Goal: Task Accomplishment & Management: Use online tool/utility

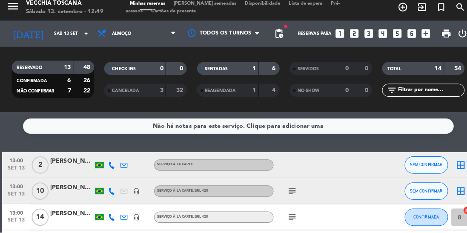
click at [285, 191] on icon "subject" at bounding box center [286, 192] width 10 height 10
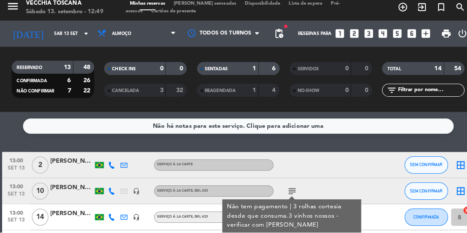
click at [287, 191] on icon "subject" at bounding box center [286, 192] width 10 height 10
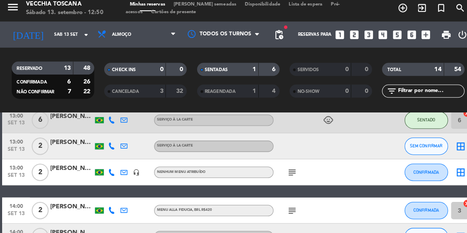
scroll to position [149, 0]
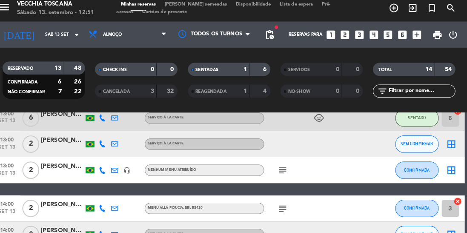
click at [457, 200] on icon "cancel" at bounding box center [458, 202] width 9 height 9
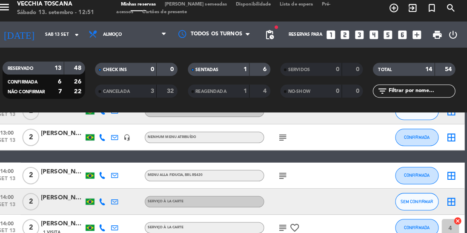
scroll to position [180, 0]
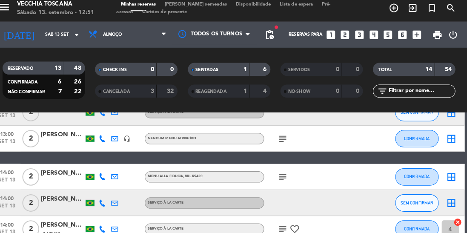
click at [462, 222] on icon "cancel" at bounding box center [458, 222] width 9 height 9
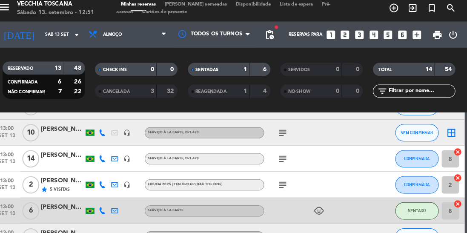
scroll to position [82, 0]
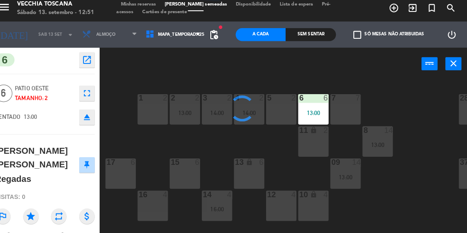
type textarea "Almoço cortesia para 2 pessoas - 2 Menus [PERSON_NAME] 2 bebidas não alcoólicas…"
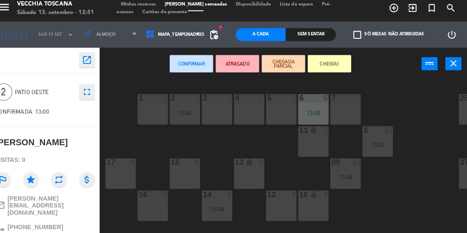
click at [250, 108] on div "4 2" at bounding box center [254, 112] width 30 height 30
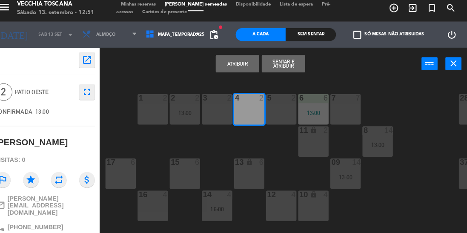
click at [291, 62] on button "Sentar e Atribuir" at bounding box center [287, 66] width 43 height 17
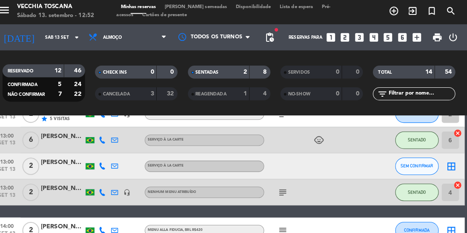
scroll to position [133, 0]
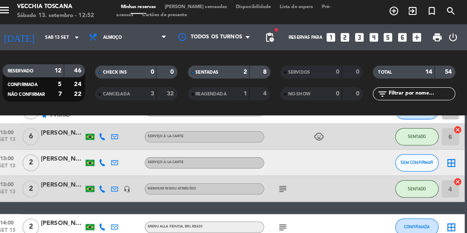
click at [413, 13] on icon "exit_to_app" at bounding box center [414, 12] width 10 height 10
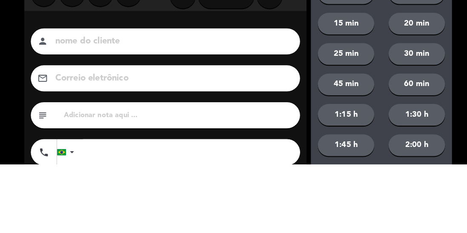
click at [211, 108] on input at bounding box center [168, 113] width 230 height 15
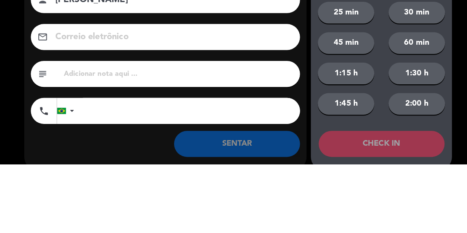
scroll to position [55, 0]
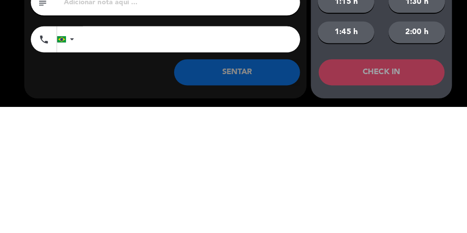
type input "[PERSON_NAME]"
click at [147, 170] on input "tel" at bounding box center [187, 167] width 213 height 26
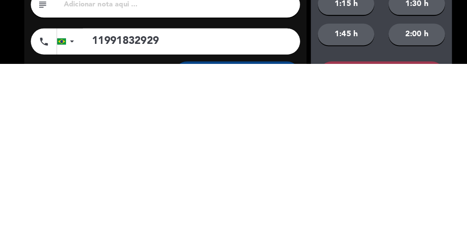
scroll to position [0, 0]
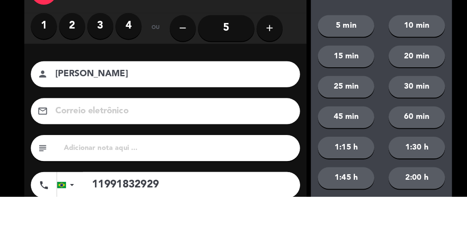
type input "11991832929"
click at [124, 68] on label "4" at bounding box center [126, 66] width 26 height 26
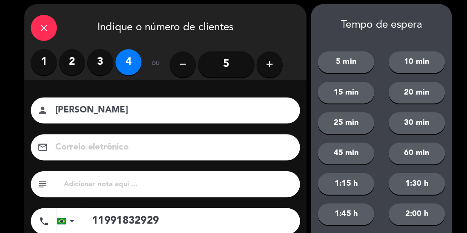
scroll to position [55, 0]
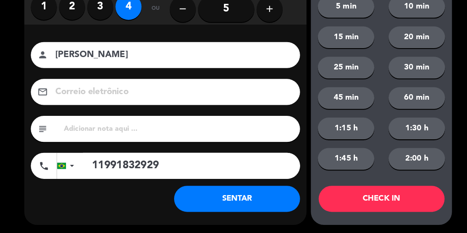
click at [258, 204] on button "SENTAR" at bounding box center [233, 200] width 124 height 26
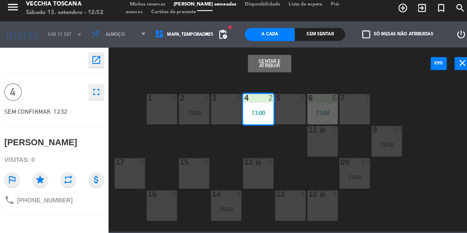
click at [157, 207] on div "16 4" at bounding box center [159, 206] width 30 height 30
click at [275, 66] on button "Sentar e Atribuir" at bounding box center [264, 66] width 43 height 17
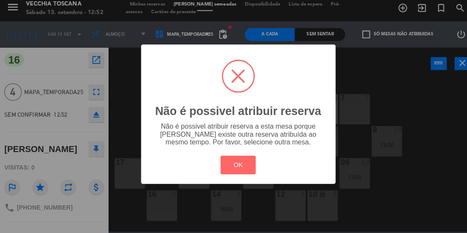
click at [239, 166] on button "OK" at bounding box center [233, 166] width 34 height 18
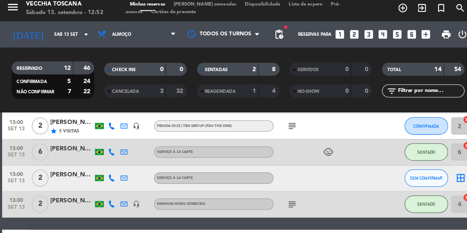
scroll to position [239, 0]
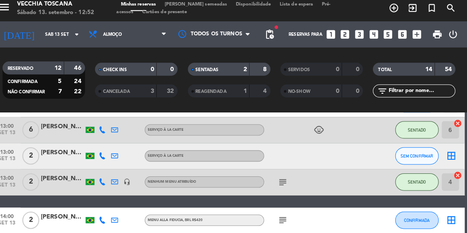
click at [459, 176] on icon "cancel" at bounding box center [458, 176] width 9 height 9
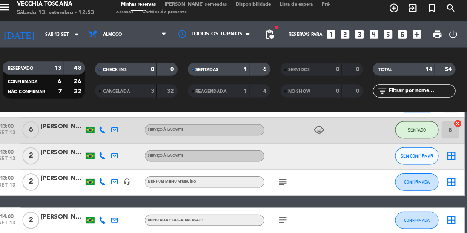
click at [452, 184] on icon "border_all" at bounding box center [452, 183] width 10 height 10
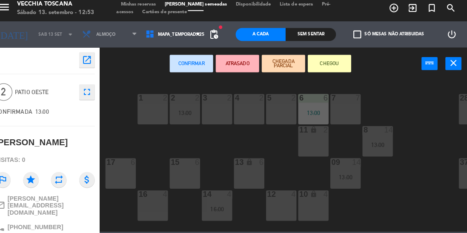
click at [285, 116] on div "5 2" at bounding box center [285, 112] width 30 height 30
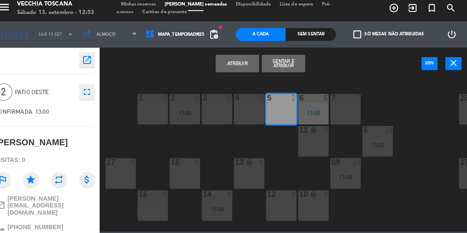
click at [295, 69] on button "Sentar e Atribuir" at bounding box center [287, 66] width 43 height 17
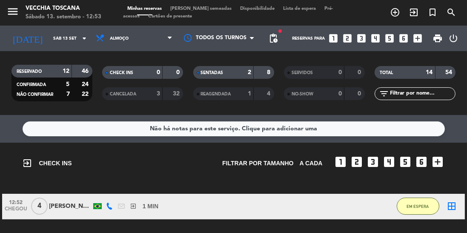
scroll to position [20, 0]
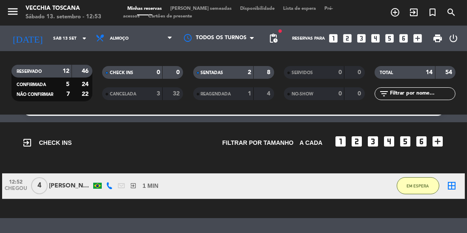
click at [450, 188] on icon "border_all" at bounding box center [452, 186] width 10 height 10
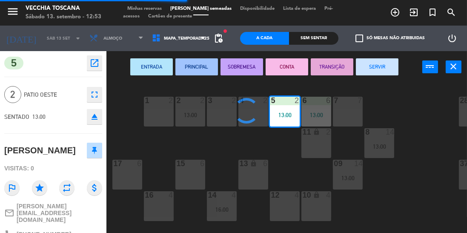
click at [163, 213] on div "16 4" at bounding box center [159, 206] width 30 height 30
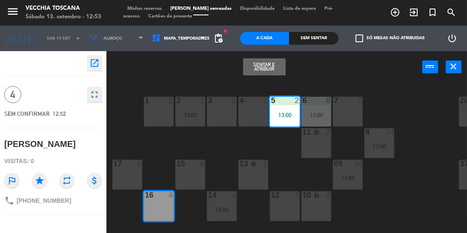
click at [273, 72] on button "Sentar e Atribuir" at bounding box center [264, 66] width 43 height 17
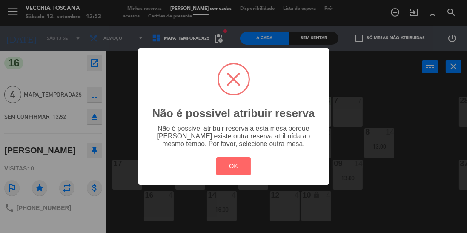
click at [237, 175] on button "OK" at bounding box center [233, 166] width 34 height 18
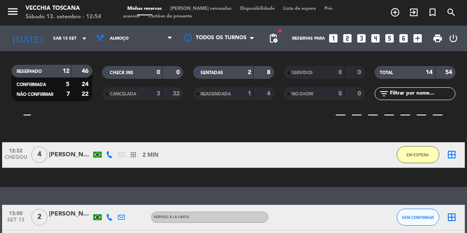
scroll to position [45, 0]
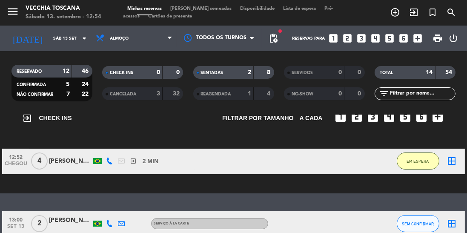
click at [455, 160] on icon "border_all" at bounding box center [452, 161] width 10 height 10
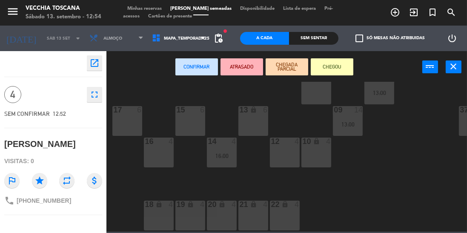
scroll to position [55, 0]
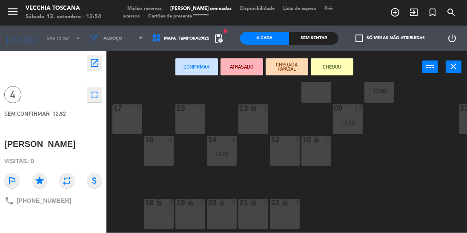
click at [162, 149] on div "16 4" at bounding box center [159, 151] width 30 height 30
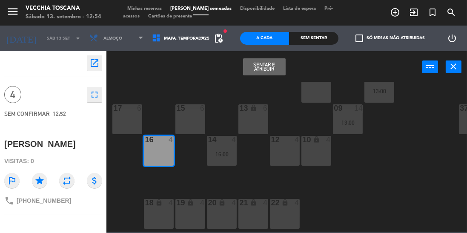
click at [261, 65] on button "Sentar e Atribuir" at bounding box center [264, 66] width 43 height 17
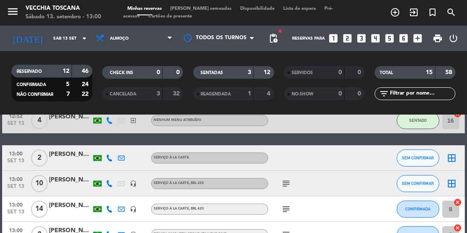
scroll to position [46, 0]
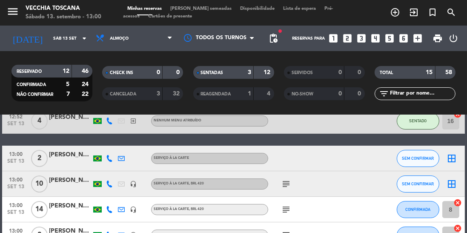
click at [286, 186] on icon "subject" at bounding box center [286, 184] width 10 height 10
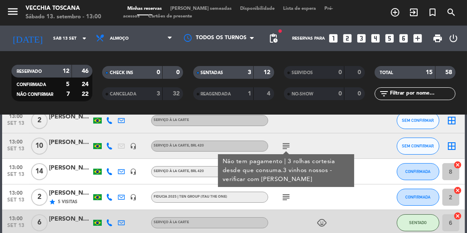
scroll to position [83, 0]
click at [454, 151] on icon "border_all" at bounding box center [452, 146] width 10 height 10
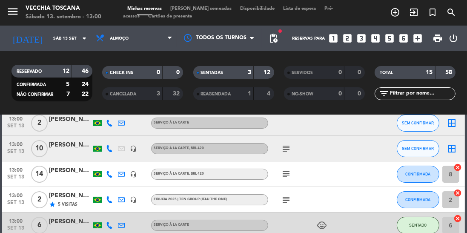
scroll to position [84, 0]
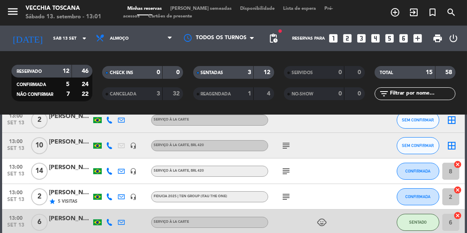
click at [459, 164] on icon "cancel" at bounding box center [458, 164] width 9 height 9
click at [447, 146] on icon "border_all" at bounding box center [452, 146] width 10 height 10
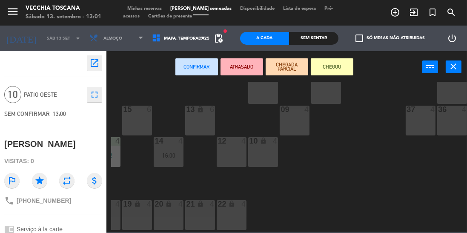
scroll to position [59, 62]
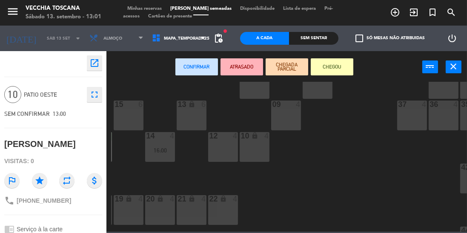
click at [252, 152] on div "10 lock 4" at bounding box center [255, 147] width 30 height 30
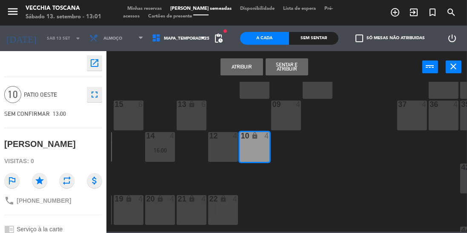
click at [250, 150] on div "10 lock 4" at bounding box center [255, 147] width 30 height 30
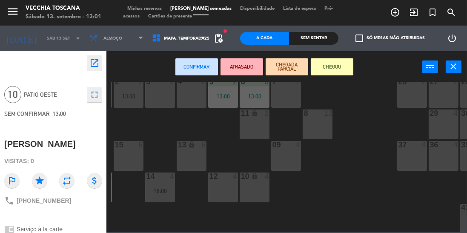
scroll to position [8, 62]
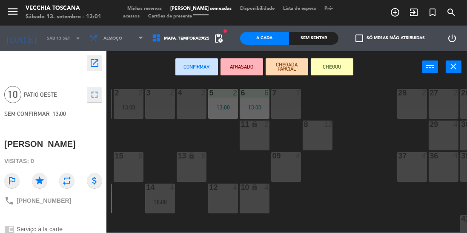
click at [312, 142] on div "8 12" at bounding box center [318, 136] width 30 height 30
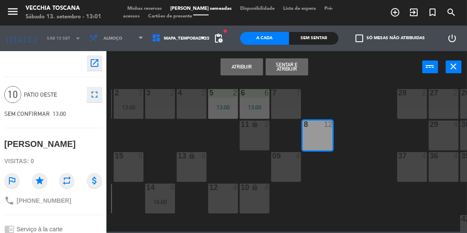
click at [284, 66] on button "Sentar e Atribuir" at bounding box center [287, 66] width 43 height 17
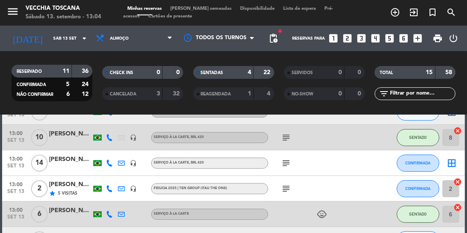
scroll to position [96, 0]
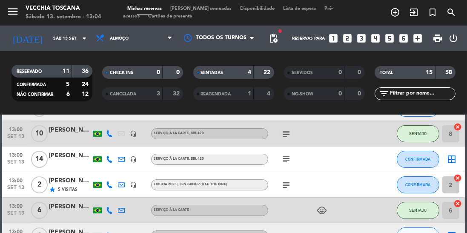
click at [288, 160] on icon "subject" at bounding box center [286, 159] width 10 height 10
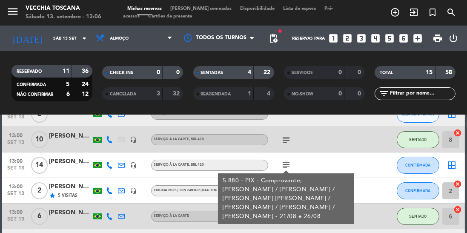
scroll to position [90, 0]
click at [448, 167] on icon "border_all" at bounding box center [452, 165] width 10 height 10
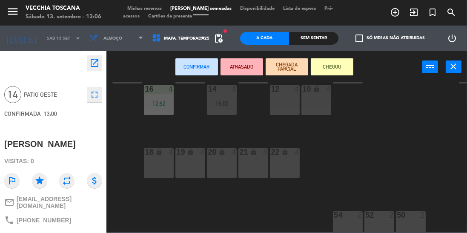
scroll to position [118, 0]
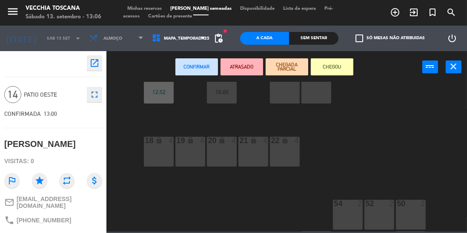
click at [181, 153] on div "19 lock 4" at bounding box center [190, 152] width 30 height 30
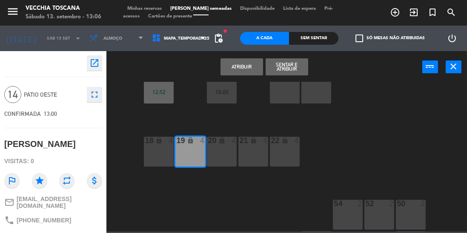
click at [282, 67] on button "Sentar e Atribuir" at bounding box center [287, 66] width 43 height 17
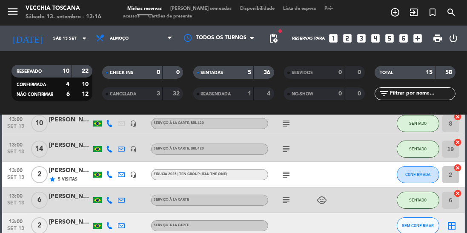
scroll to position [116, 0]
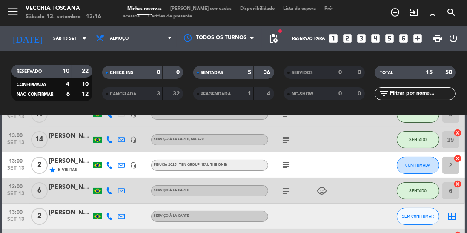
click at [70, 170] on span "5 Visitas" at bounding box center [68, 170] width 20 height 7
